Goal: Information Seeking & Learning: Check status

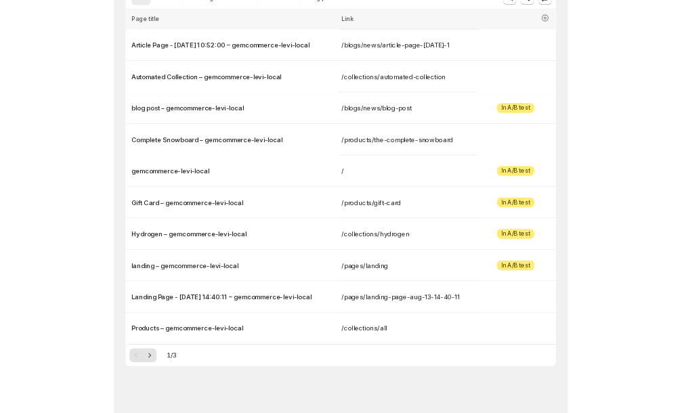
scroll to position [108, 0]
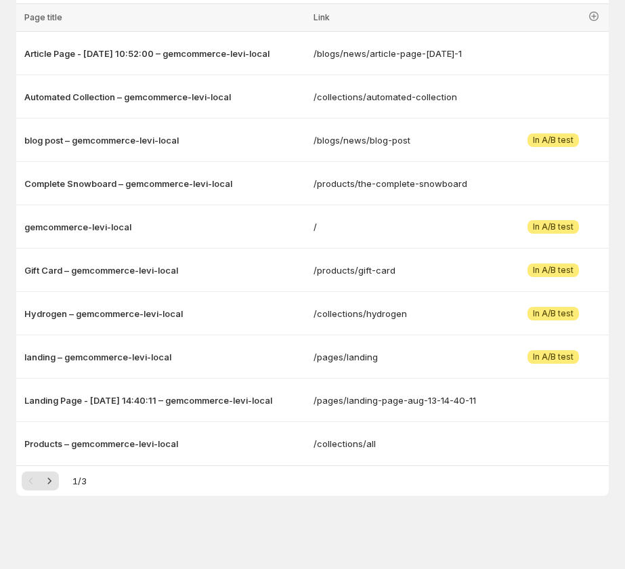
click at [377, 541] on div "Analytics. This page is ready Analytics Last 90 days Currency: USD View by: Ses…" at bounding box center [312, 230] width 625 height 677
click at [603, 14] on button "button" at bounding box center [593, 16] width 19 height 19
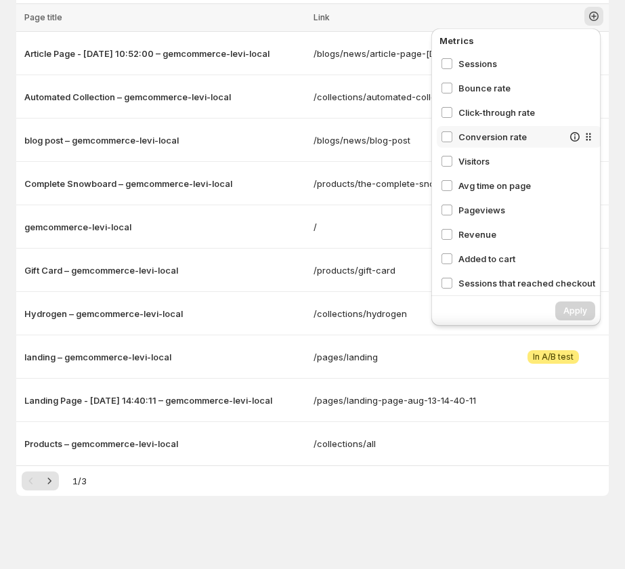
click at [496, 131] on span "Conversion rate" at bounding box center [510, 137] width 104 height 14
click at [496, 110] on span "Click-through rate" at bounding box center [510, 113] width 104 height 14
click at [489, 83] on span "Bounce rate" at bounding box center [510, 88] width 104 height 14
click at [489, 64] on span "Sessions" at bounding box center [510, 64] width 104 height 14
click at [573, 303] on button "Apply" at bounding box center [575, 310] width 40 height 19
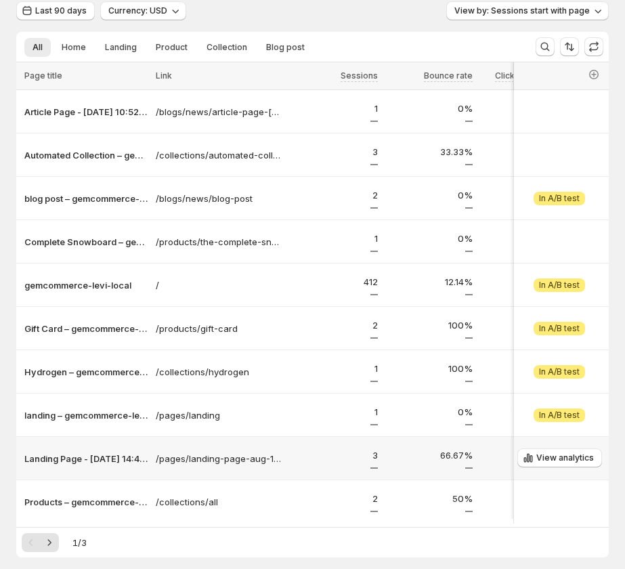
scroll to position [0, 0]
